Goal: Find specific page/section: Find specific page/section

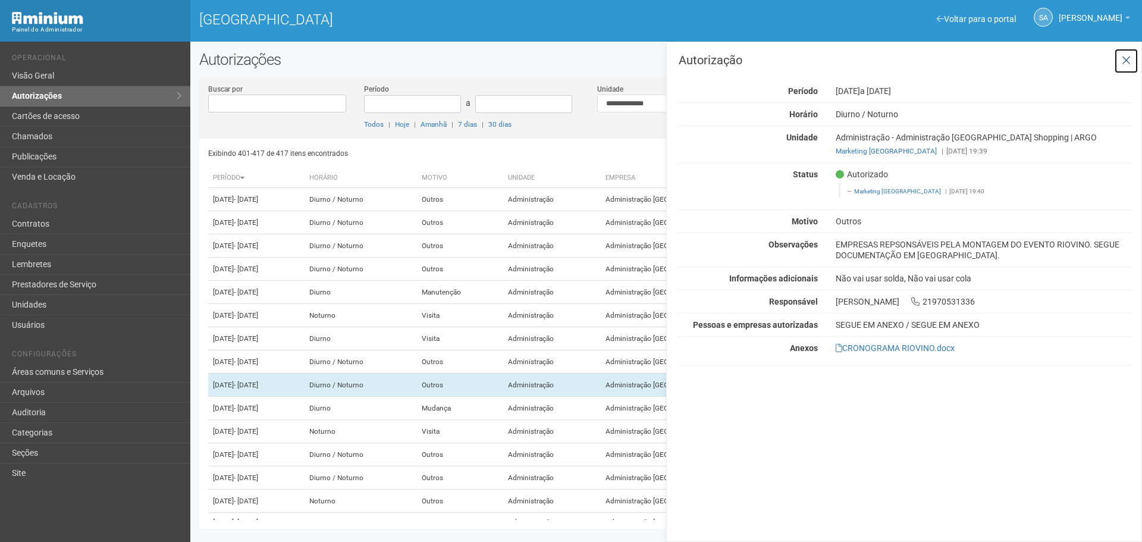
click at [1125, 62] on icon at bounding box center [1126, 61] width 9 height 12
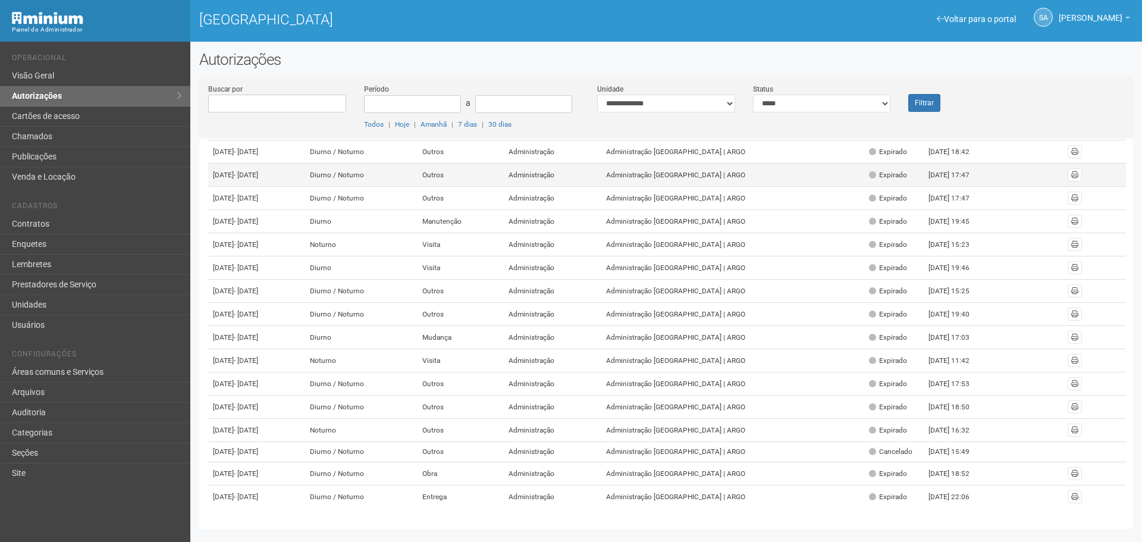
scroll to position [178, 0]
click at [735, 100] on div "**********" at bounding box center [666, 97] width 156 height 29
click at [731, 104] on select "**********" at bounding box center [666, 104] width 138 height 18
select select "**********"
click at [597, 95] on select "**********" at bounding box center [666, 104] width 138 height 18
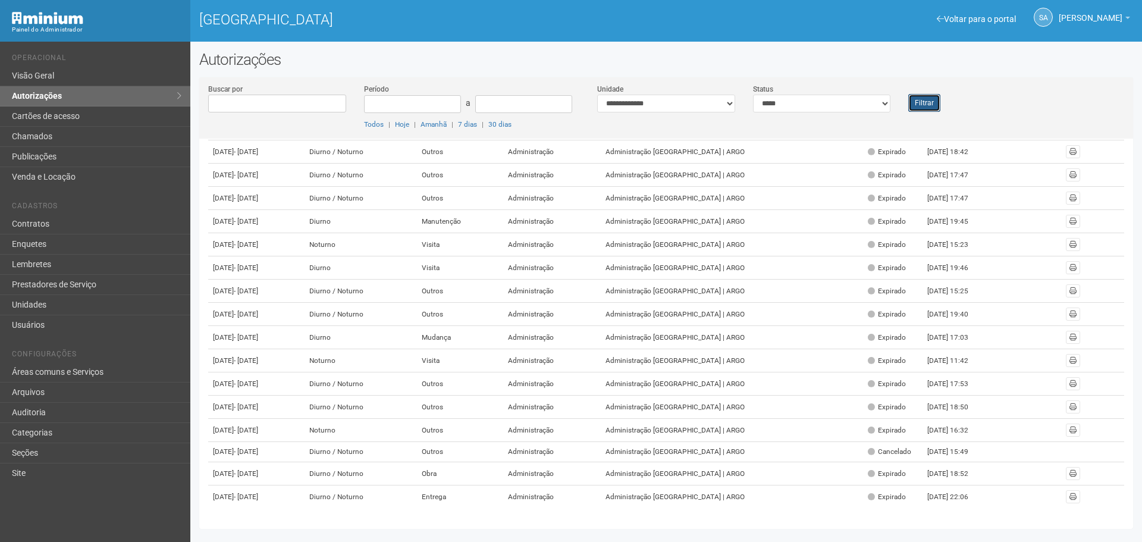
click at [919, 104] on button "Filtrar" at bounding box center [924, 103] width 32 height 18
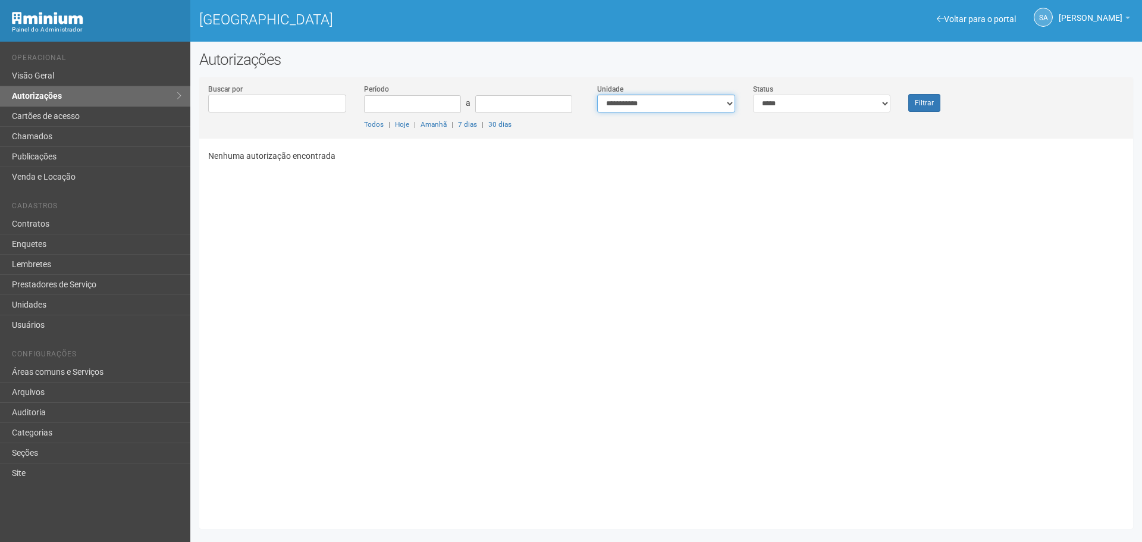
click at [734, 99] on select "**********" at bounding box center [666, 104] width 138 height 18
select select "**********"
click at [597, 95] on select "**********" at bounding box center [666, 104] width 138 height 18
click at [922, 104] on button "Filtrar" at bounding box center [924, 103] width 32 height 18
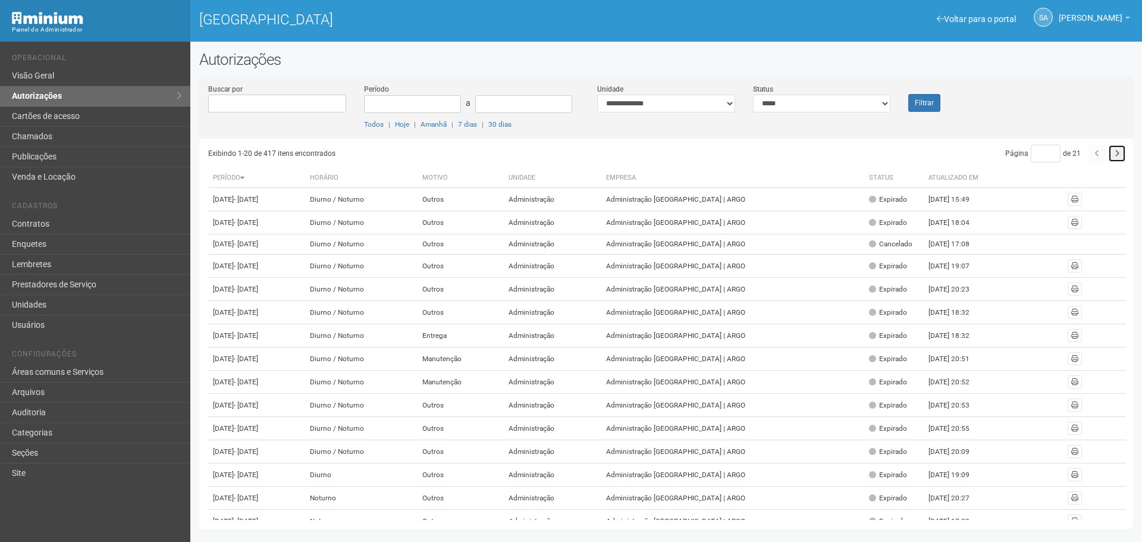
click at [1117, 145] on button "button" at bounding box center [1117, 154] width 18 height 18
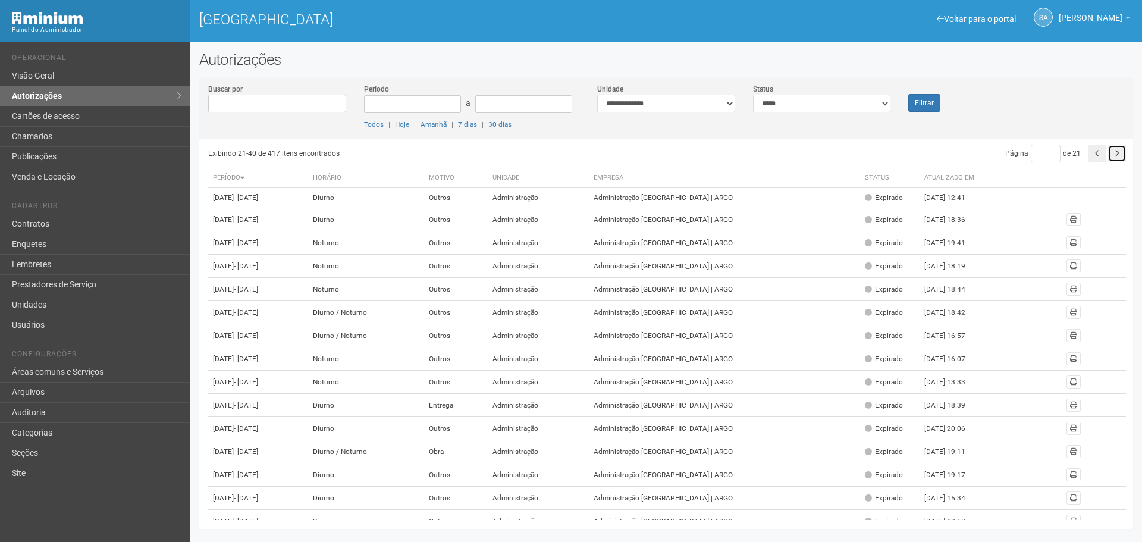
drag, startPoint x: 0, startPoint y: 0, endPoint x: 1117, endPoint y: 145, distance: 1126.6
click at [1117, 145] on button "button" at bounding box center [1117, 154] width 18 height 18
click at [1115, 150] on icon "button" at bounding box center [1117, 153] width 5 height 7
click at [1116, 154] on icon "button" at bounding box center [1117, 153] width 5 height 7
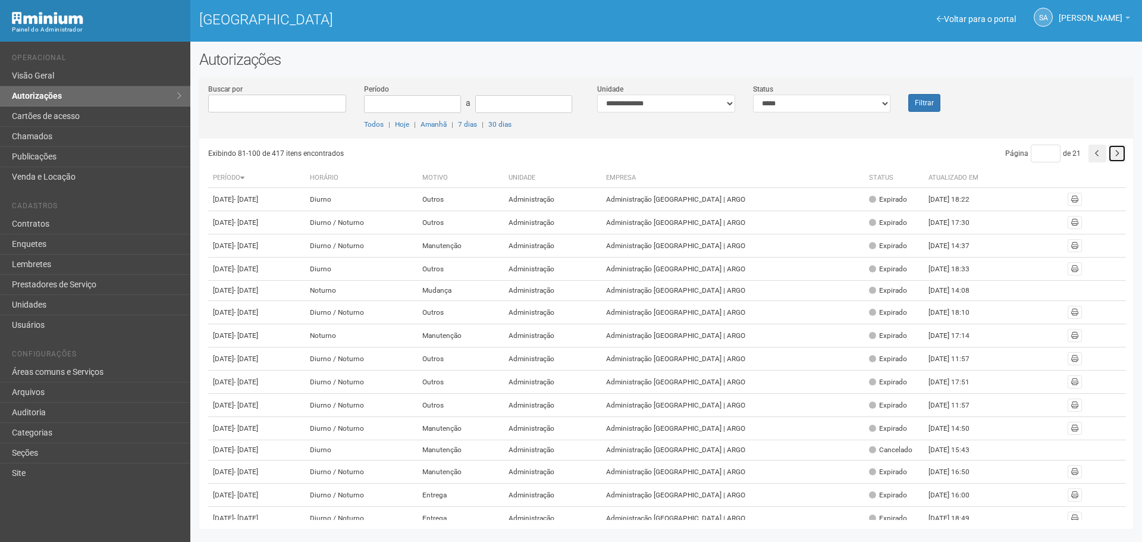
drag, startPoint x: 0, startPoint y: 0, endPoint x: 1116, endPoint y: 154, distance: 1126.6
click at [1116, 154] on icon "button" at bounding box center [1117, 153] width 5 height 7
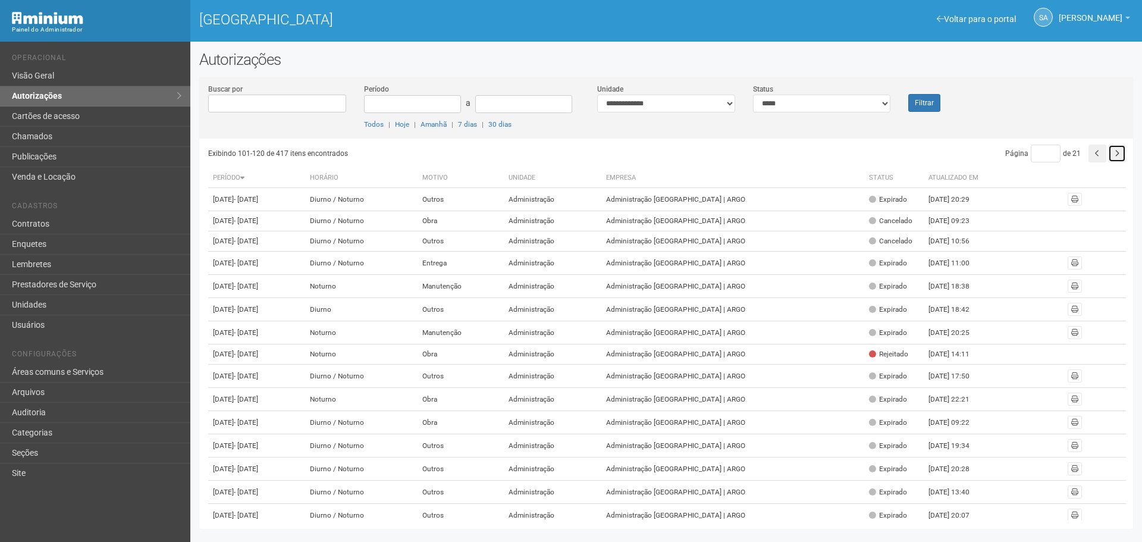
drag, startPoint x: 0, startPoint y: 0, endPoint x: 1116, endPoint y: 154, distance: 1126.6
click at [1116, 154] on icon "button" at bounding box center [1117, 153] width 5 height 7
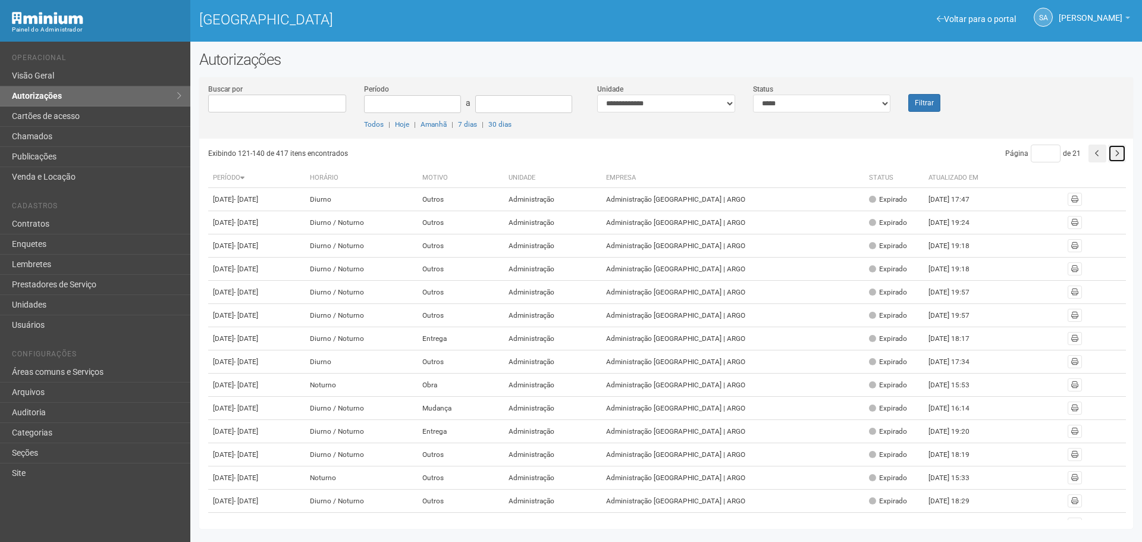
drag, startPoint x: 0, startPoint y: 0, endPoint x: 1116, endPoint y: 154, distance: 1126.6
click at [1116, 154] on icon "button" at bounding box center [1117, 153] width 5 height 7
drag, startPoint x: 0, startPoint y: 0, endPoint x: 1116, endPoint y: 154, distance: 1126.6
click at [1116, 154] on icon "button" at bounding box center [1117, 153] width 5 height 7
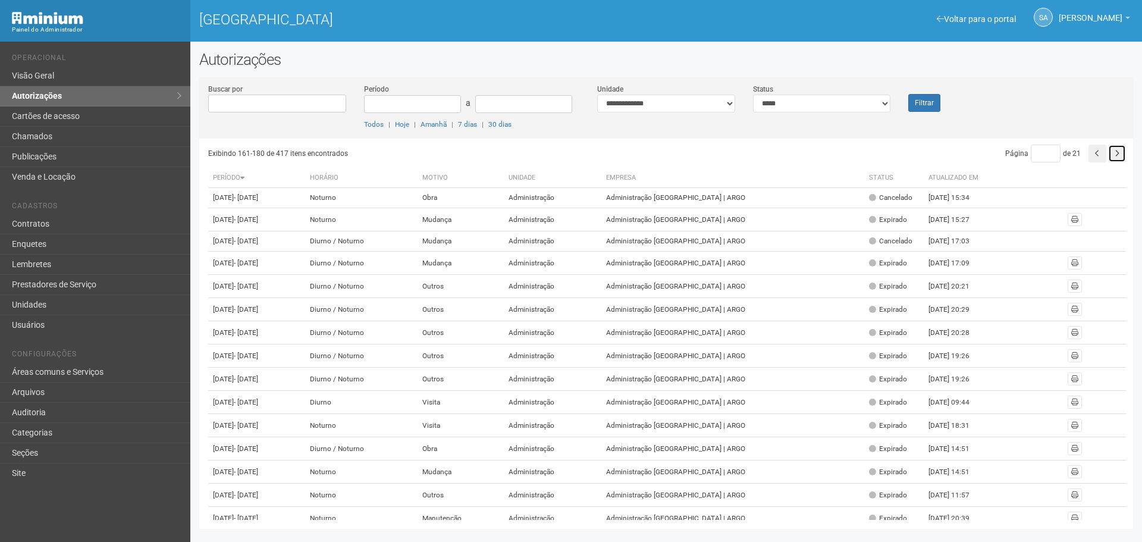
drag, startPoint x: 0, startPoint y: 0, endPoint x: 1116, endPoint y: 154, distance: 1126.6
click at [1116, 154] on icon "button" at bounding box center [1117, 153] width 5 height 7
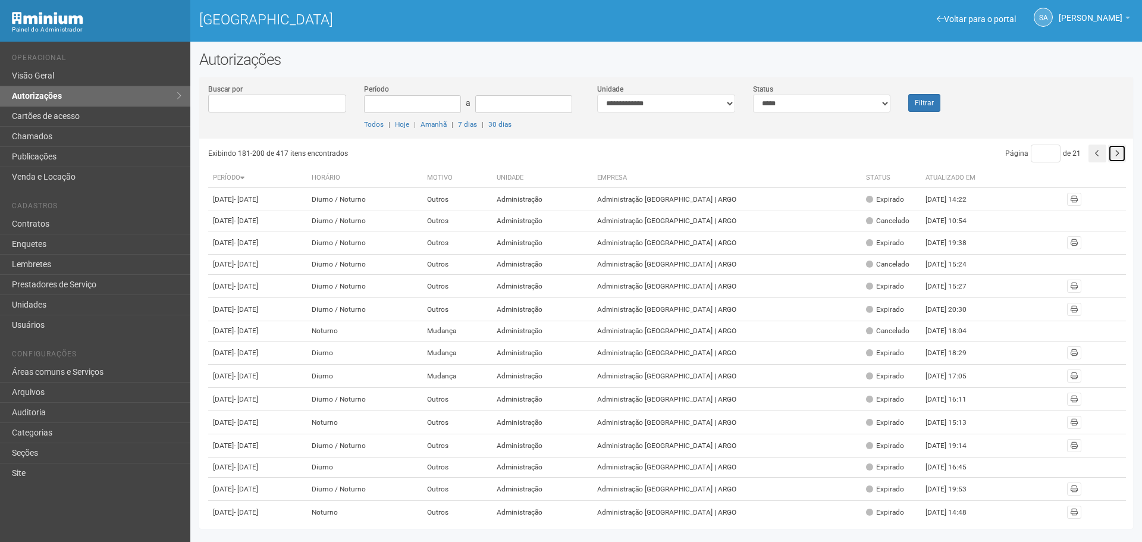
drag, startPoint x: 0, startPoint y: 0, endPoint x: 1116, endPoint y: 154, distance: 1126.6
click at [1116, 154] on icon "button" at bounding box center [1117, 153] width 5 height 7
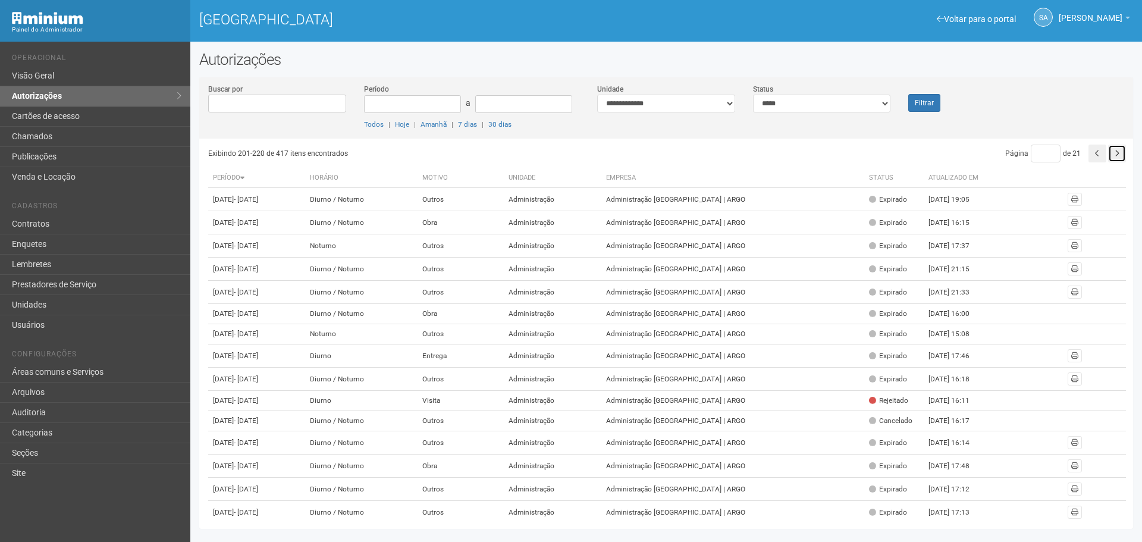
drag, startPoint x: 0, startPoint y: 0, endPoint x: 1116, endPoint y: 154, distance: 1126.6
click at [1116, 154] on icon "button" at bounding box center [1117, 153] width 5 height 7
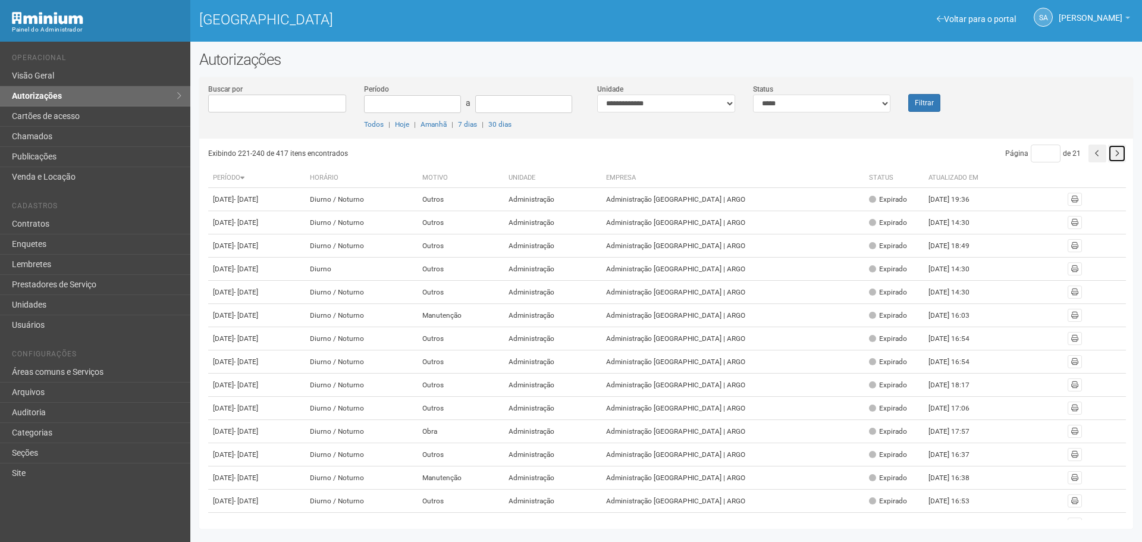
drag, startPoint x: 0, startPoint y: 0, endPoint x: 1116, endPoint y: 154, distance: 1126.6
click at [1116, 154] on icon "button" at bounding box center [1117, 153] width 5 height 7
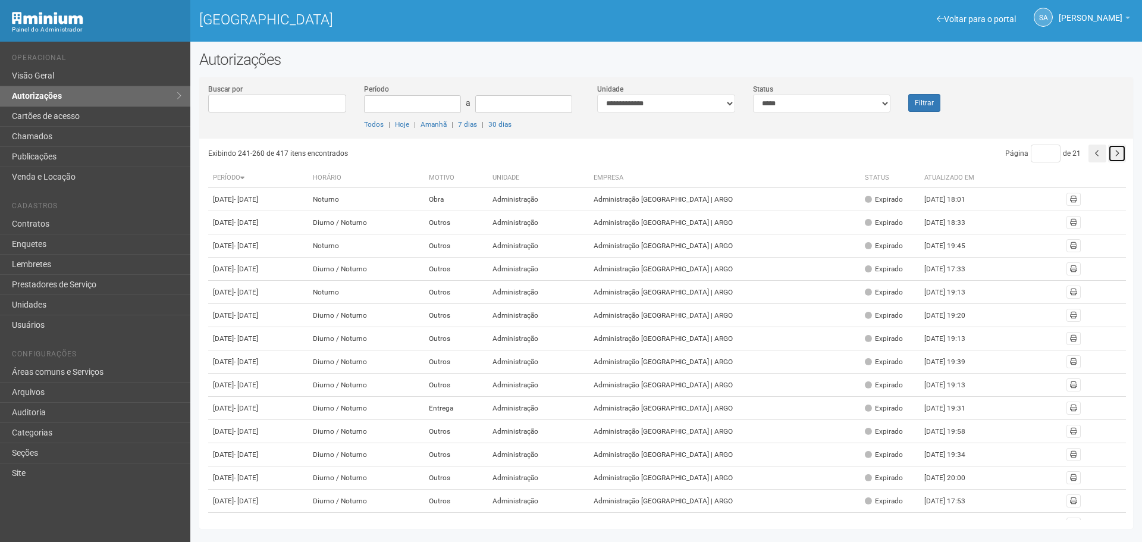
drag, startPoint x: 0, startPoint y: 0, endPoint x: 1116, endPoint y: 154, distance: 1126.6
click at [1116, 154] on icon "button" at bounding box center [1117, 153] width 5 height 7
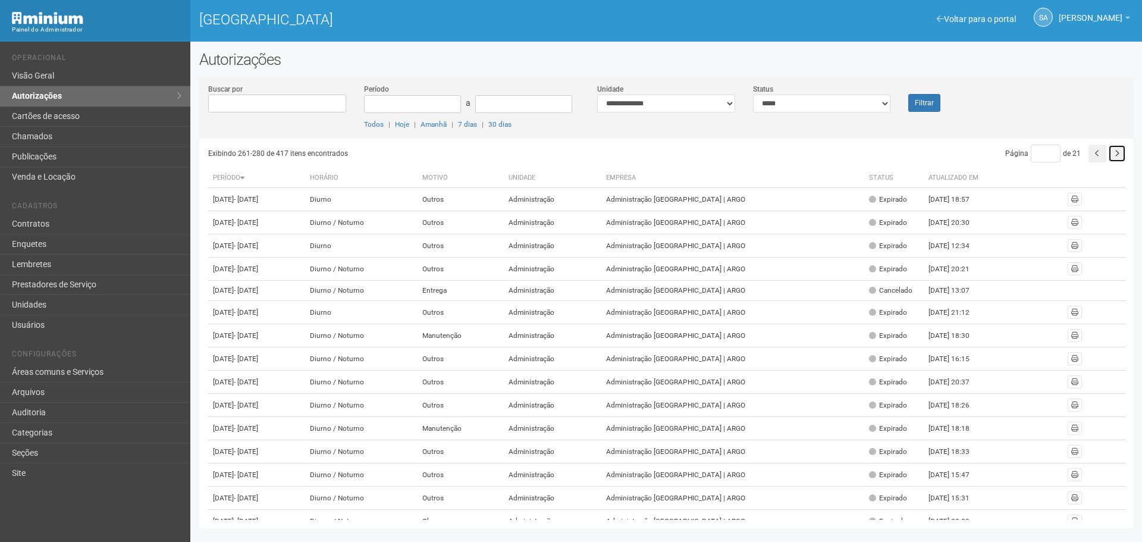
drag, startPoint x: 0, startPoint y: 0, endPoint x: 1116, endPoint y: 154, distance: 1126.6
click at [1116, 154] on icon "button" at bounding box center [1117, 153] width 5 height 7
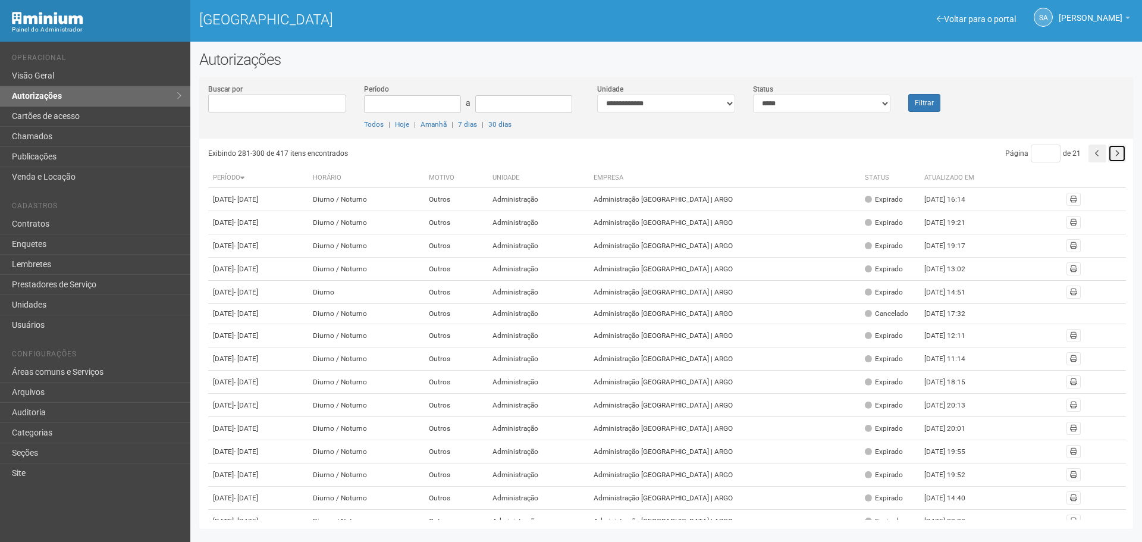
drag, startPoint x: 0, startPoint y: 0, endPoint x: 1116, endPoint y: 154, distance: 1126.6
click at [1116, 154] on icon "button" at bounding box center [1117, 153] width 5 height 7
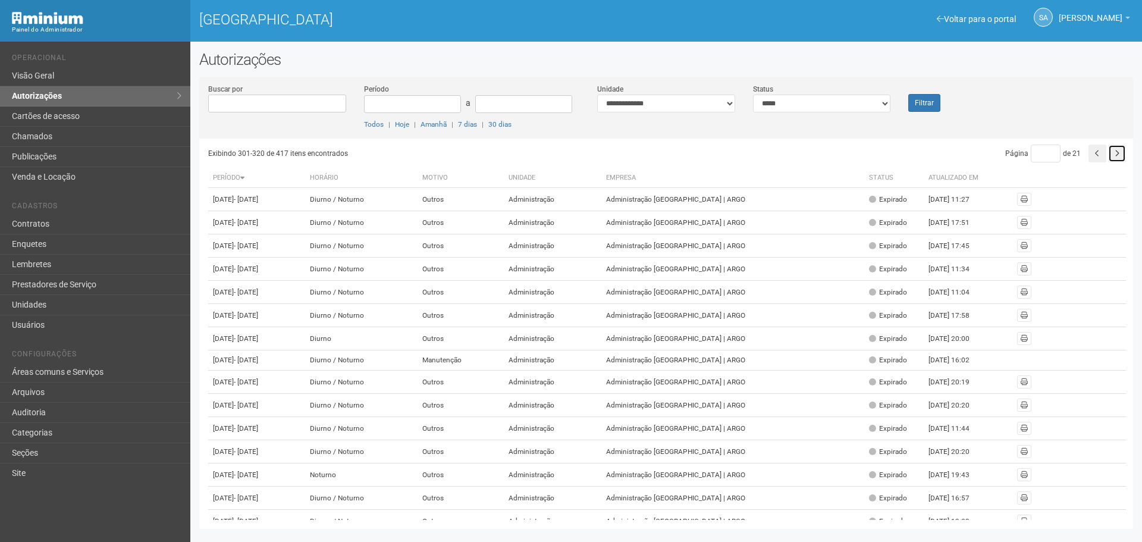
drag, startPoint x: 0, startPoint y: 0, endPoint x: 1116, endPoint y: 154, distance: 1126.6
click at [1116, 154] on icon "button" at bounding box center [1117, 153] width 5 height 7
drag, startPoint x: 0, startPoint y: 0, endPoint x: 1116, endPoint y: 154, distance: 1126.6
click at [1116, 154] on icon "button" at bounding box center [1117, 153] width 5 height 7
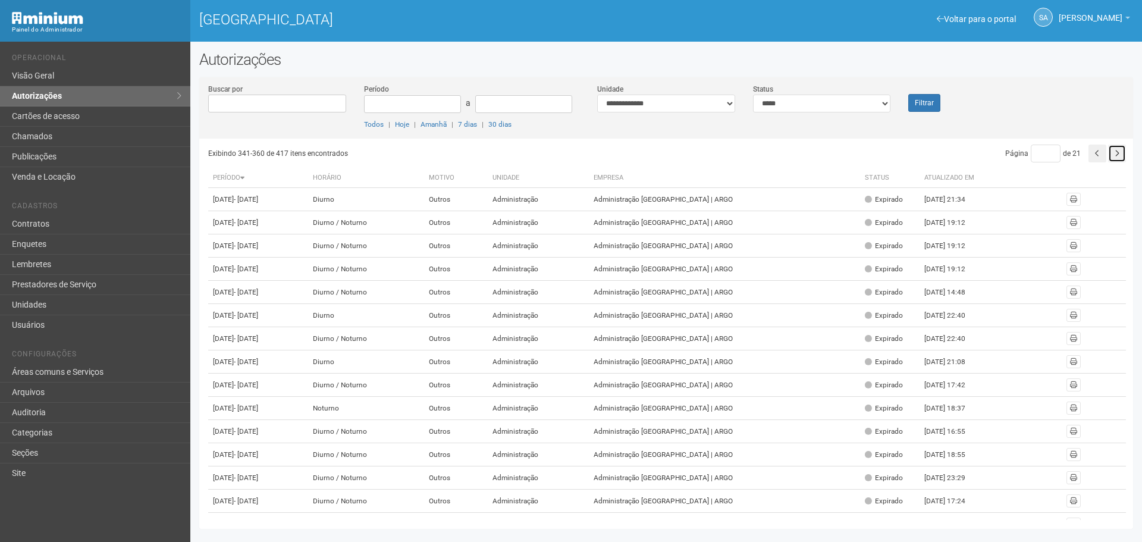
drag, startPoint x: 0, startPoint y: 0, endPoint x: 1116, endPoint y: 154, distance: 1126.6
click at [1116, 154] on icon "button" at bounding box center [1117, 153] width 5 height 7
click at [1100, 151] on button "button" at bounding box center [1098, 154] width 18 height 18
click at [1112, 152] on button "button" at bounding box center [1117, 154] width 18 height 18
drag, startPoint x: 0, startPoint y: 0, endPoint x: 1112, endPoint y: 152, distance: 1122.8
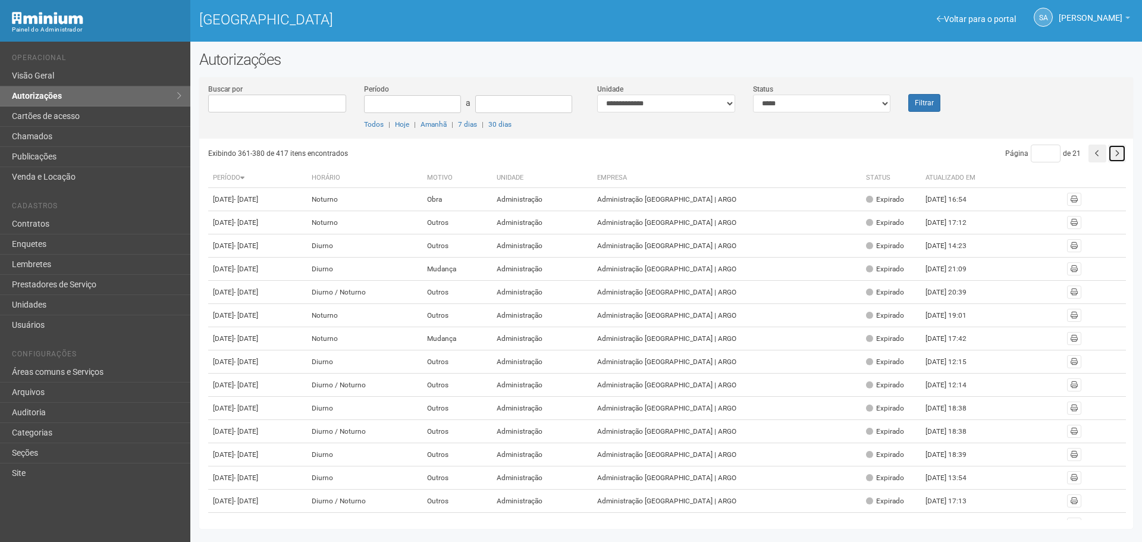
click at [1112, 152] on button "button" at bounding box center [1117, 154] width 18 height 18
click at [1115, 153] on icon "button" at bounding box center [1117, 153] width 5 height 7
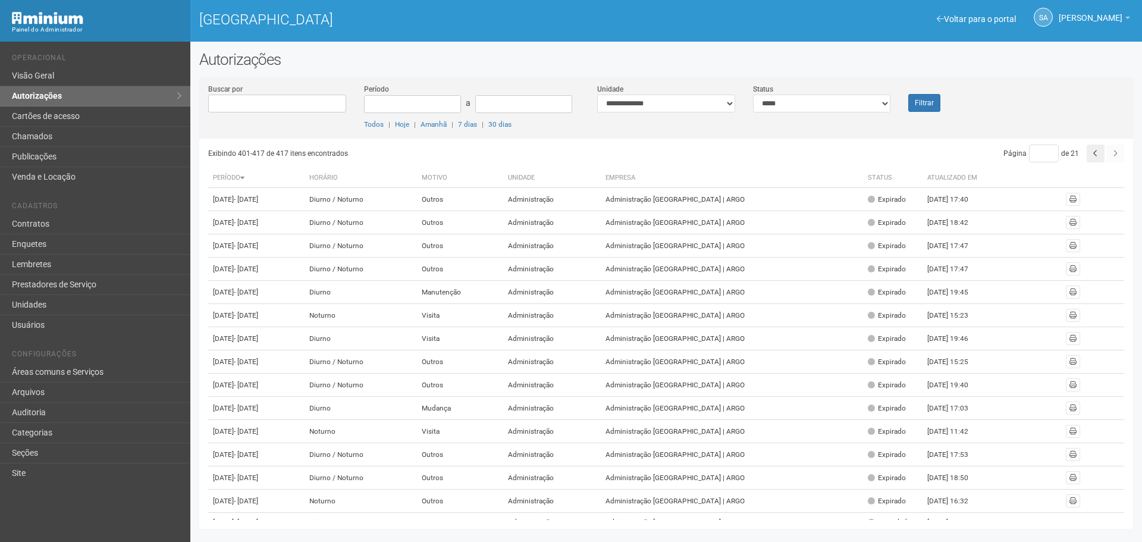
click at [1114, 153] on div "Página ** de 21" at bounding box center [899, 154] width 452 height 18
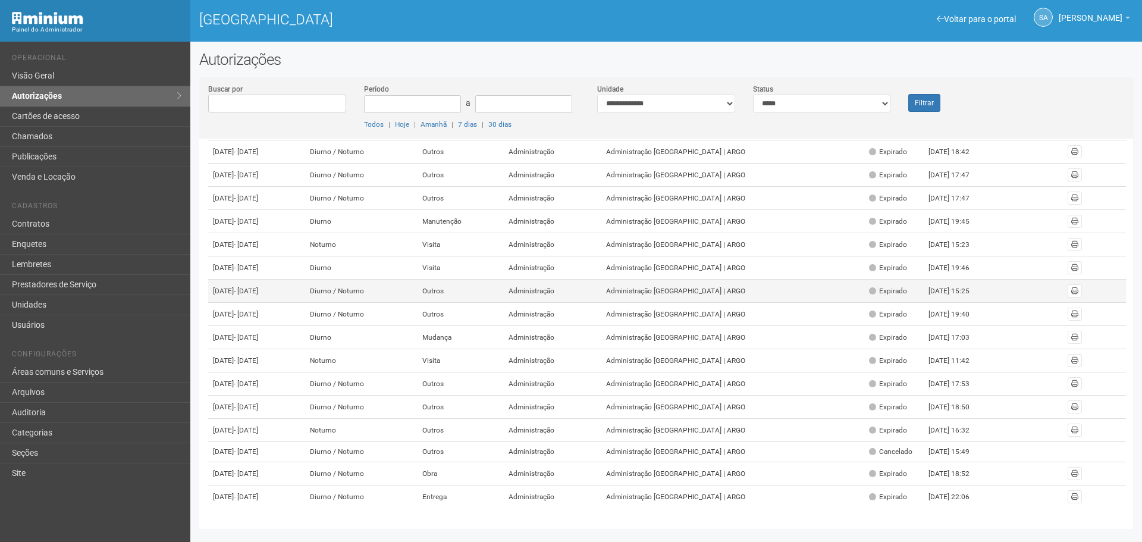
scroll to position [196, 0]
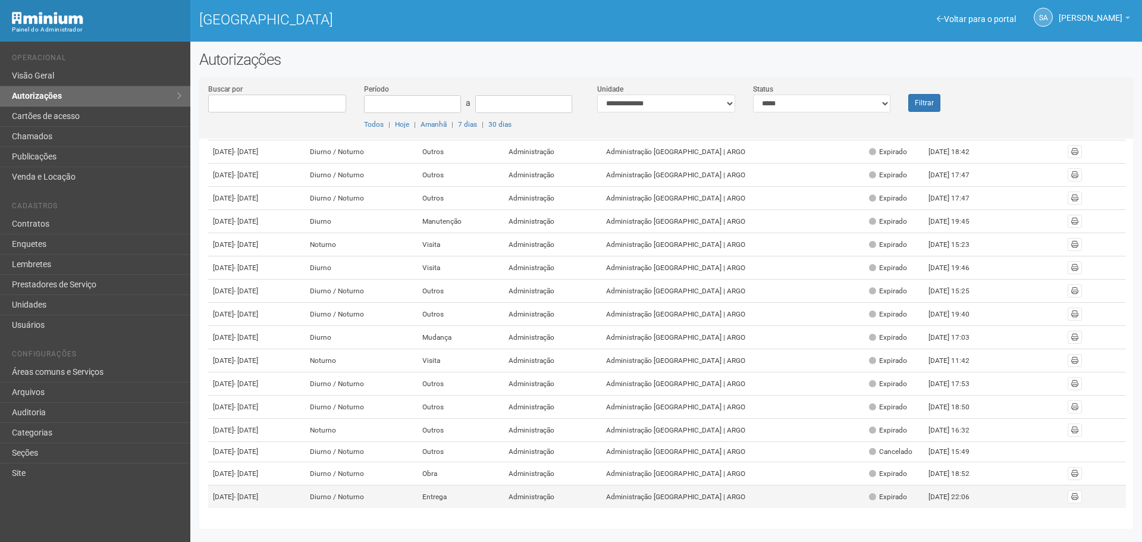
click at [907, 492] on div "Expirado" at bounding box center [888, 497] width 38 height 10
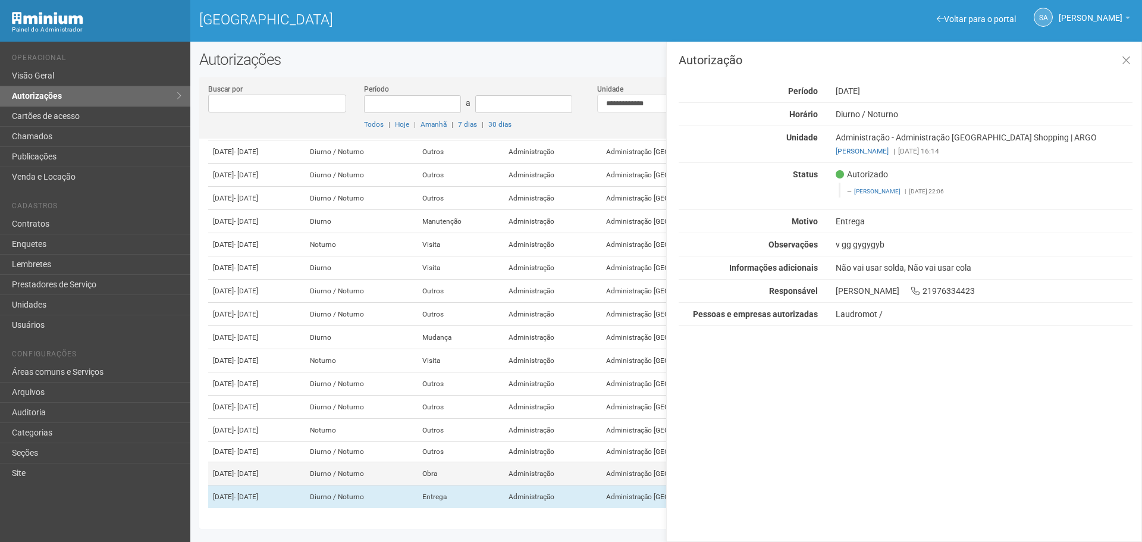
click at [467, 462] on td "Obra" at bounding box center [461, 473] width 86 height 23
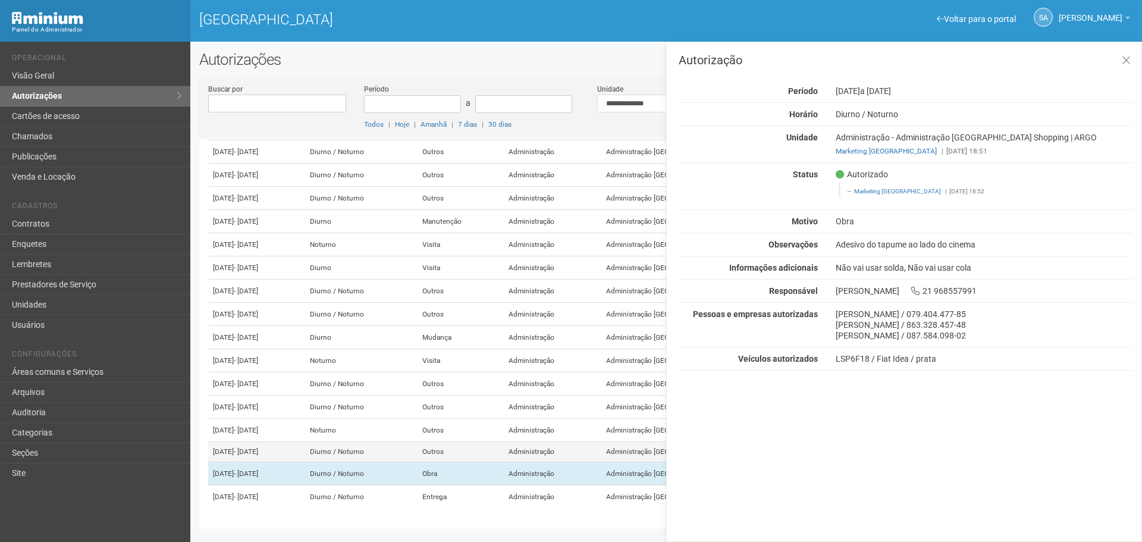
click at [504, 442] on td "Outros" at bounding box center [461, 452] width 86 height 20
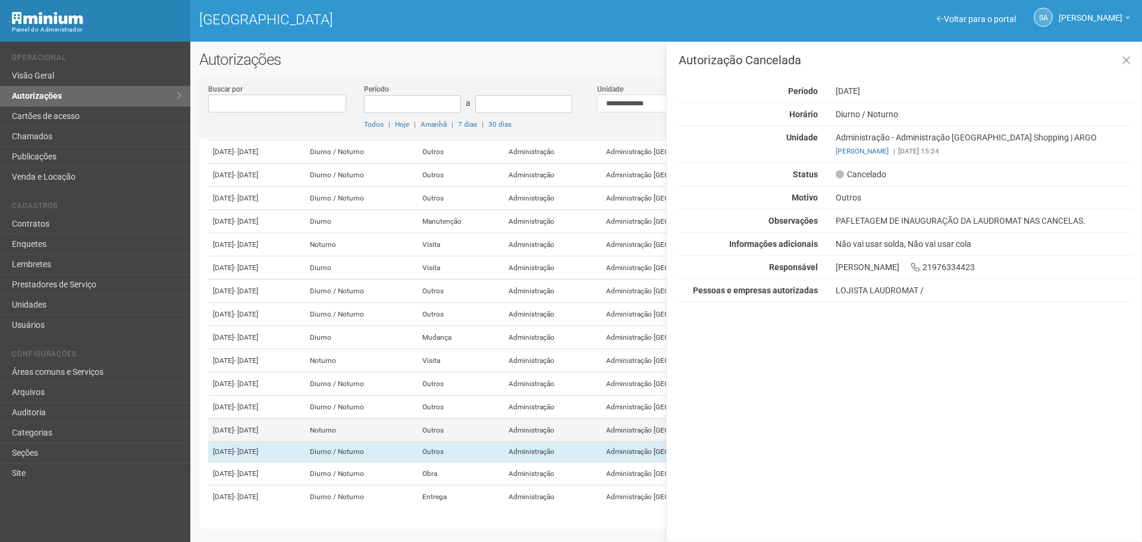
click at [563, 419] on td "Administração" at bounding box center [553, 430] width 98 height 23
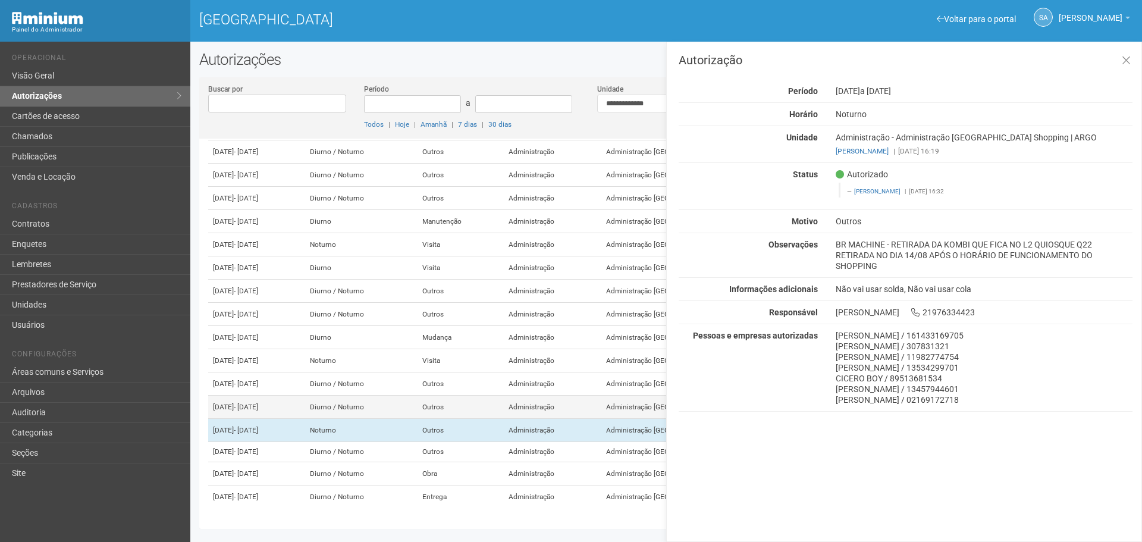
click at [562, 396] on td "Administração" at bounding box center [553, 407] width 98 height 23
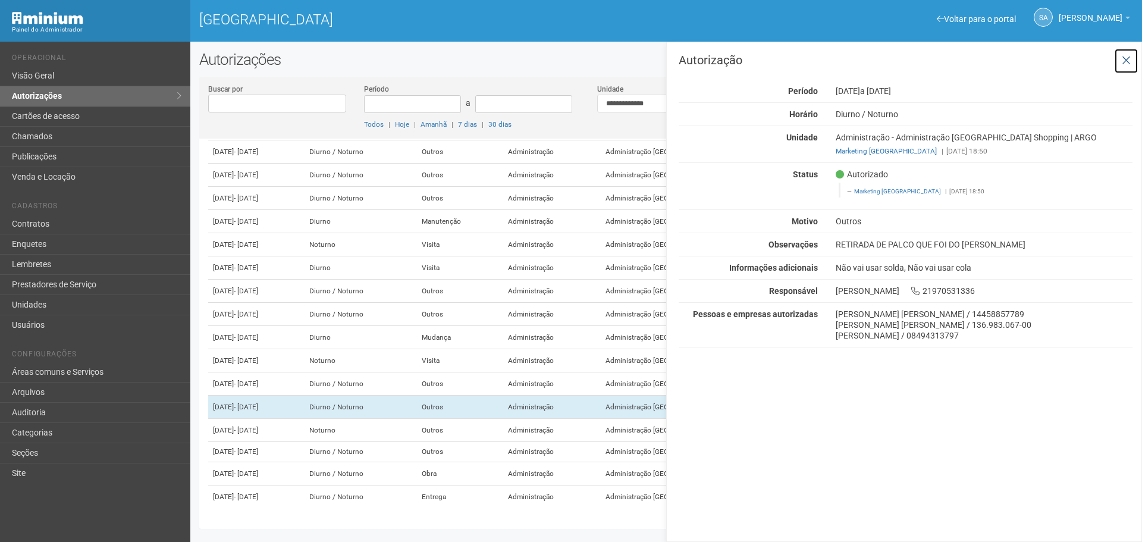
click at [1125, 57] on icon at bounding box center [1126, 61] width 9 height 12
